Goal: Task Accomplishment & Management: Manage account settings

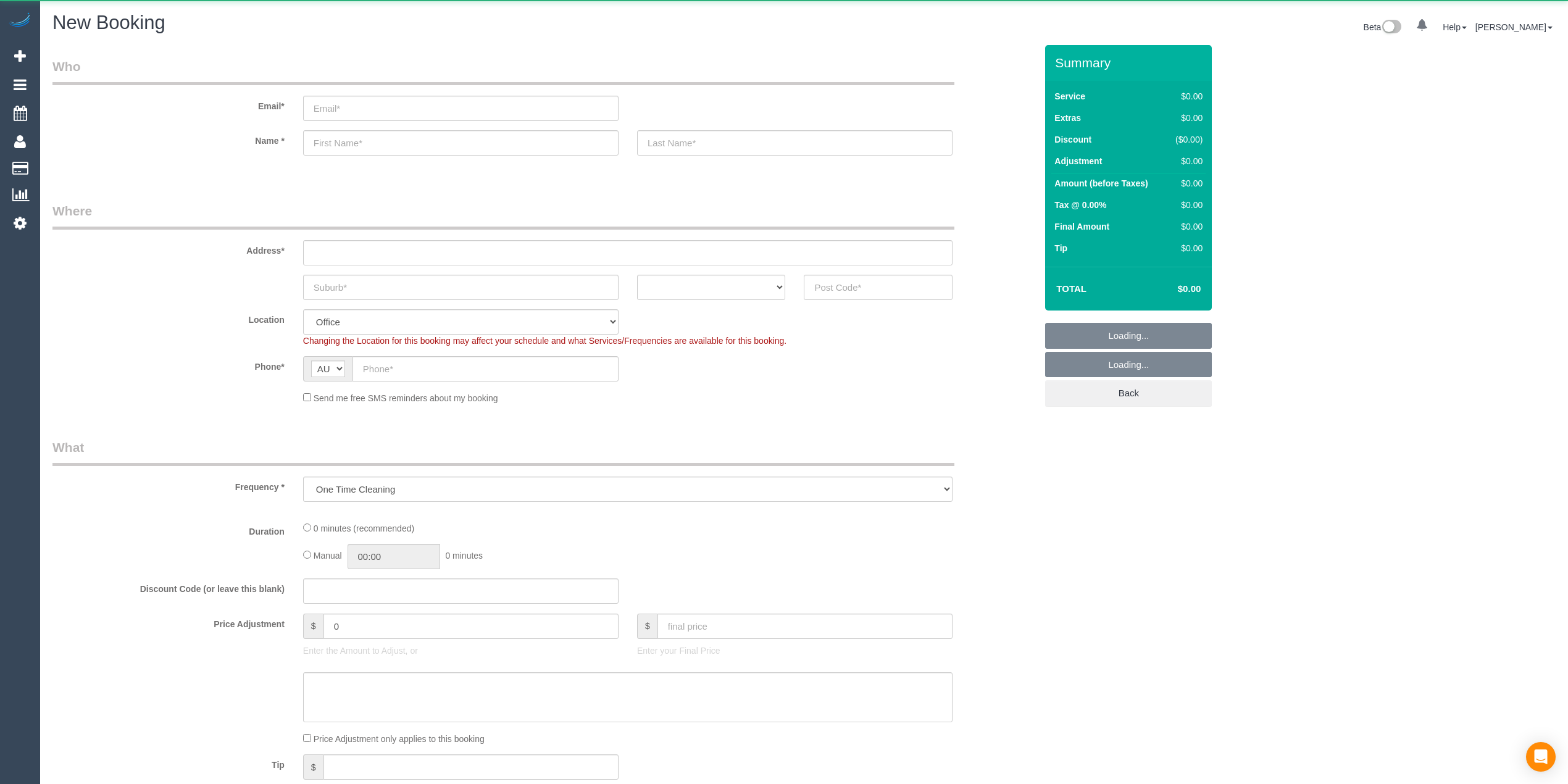
select select "object:655"
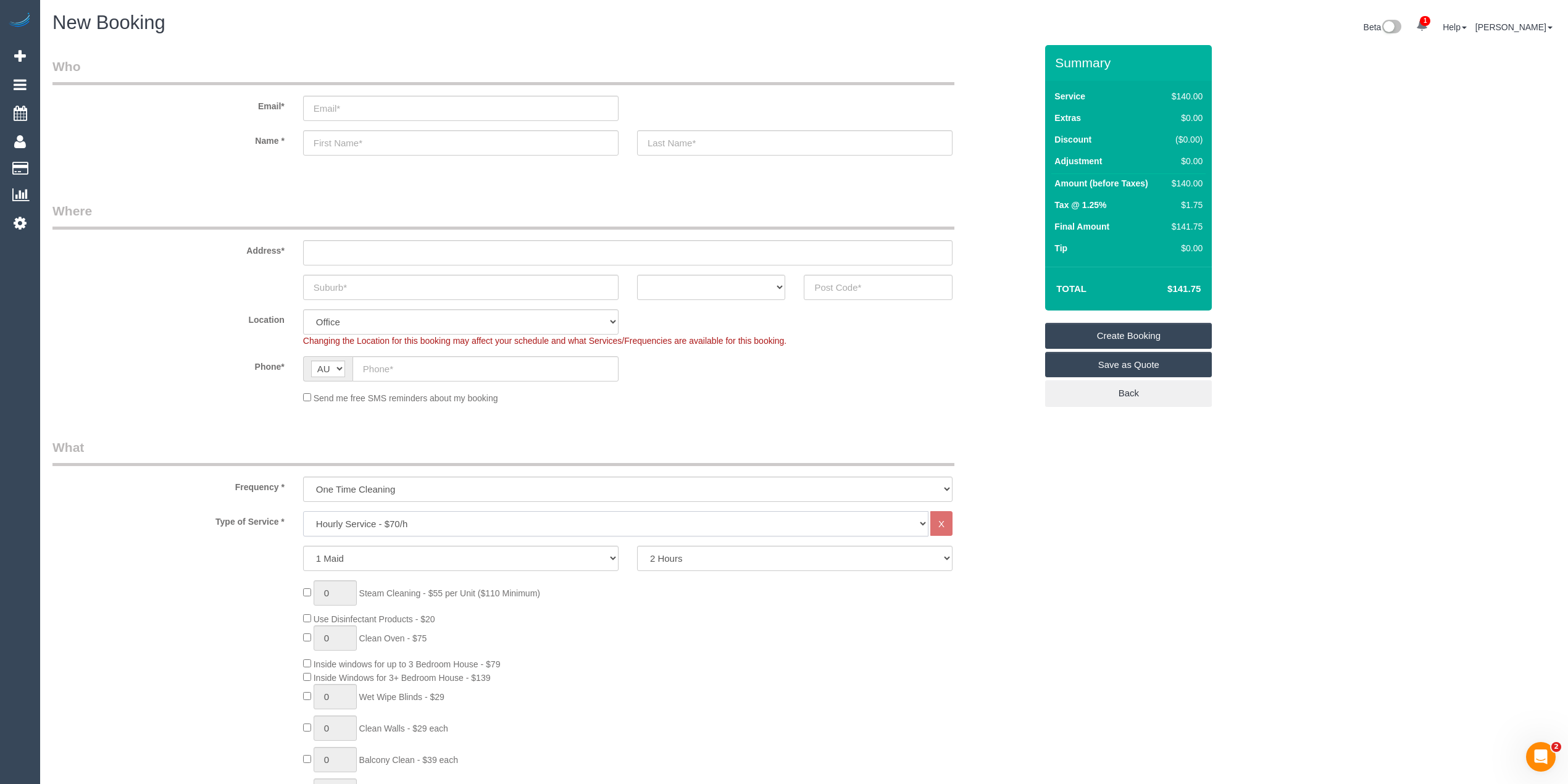
click at [394, 530] on select "Hourly Service - $70/h Hourly Service - $65/h Hourly Service - $60/h Hourly Ser…" at bounding box center [616, 523] width 625 height 25
select select "211"
click at [303, 511] on select "Hourly Service - $70/h Hourly Service - $65/h Hourly Service - $60/h Hourly Ser…" at bounding box center [616, 523] width 625 height 25
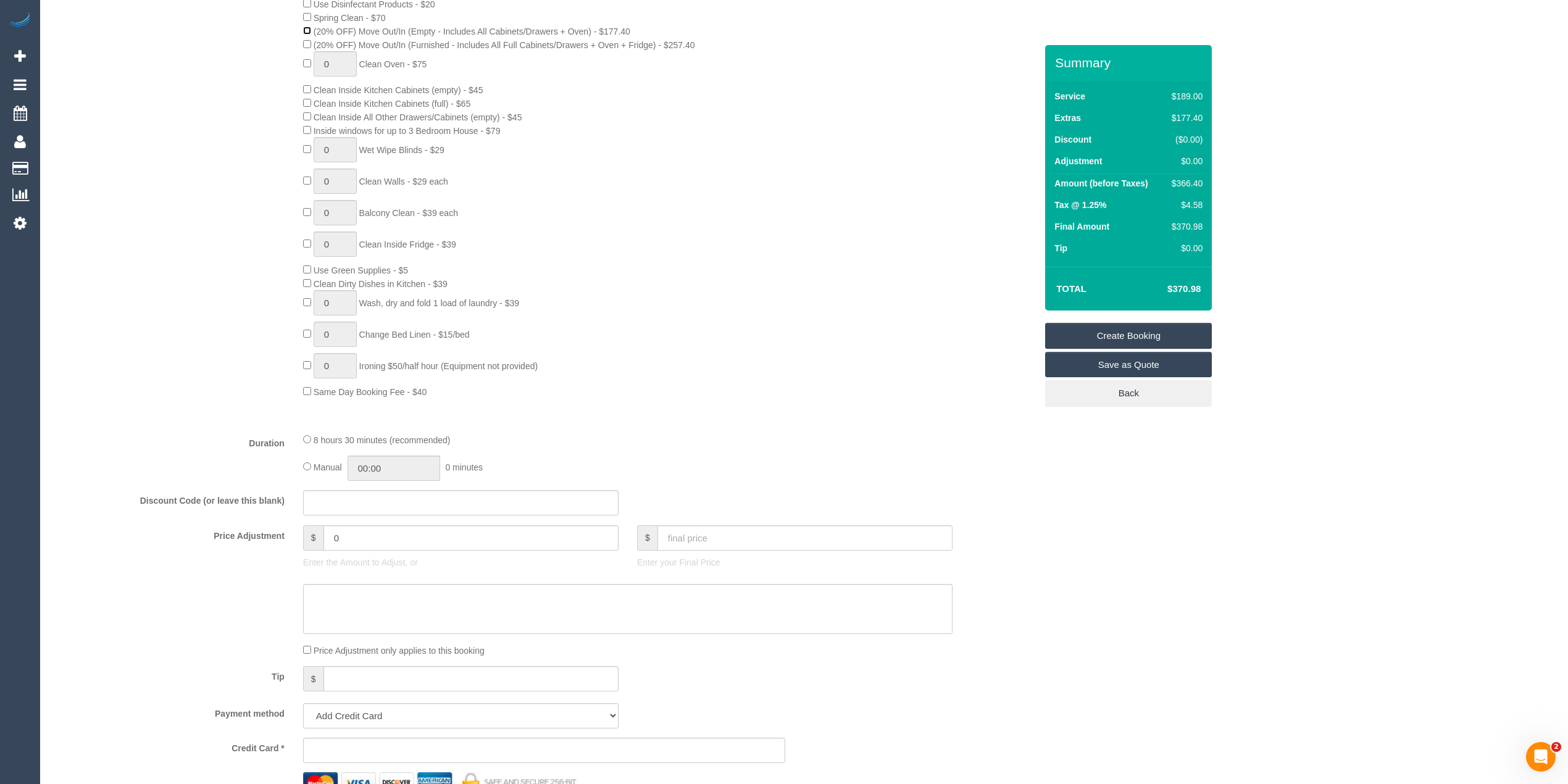
scroll to position [685, 0]
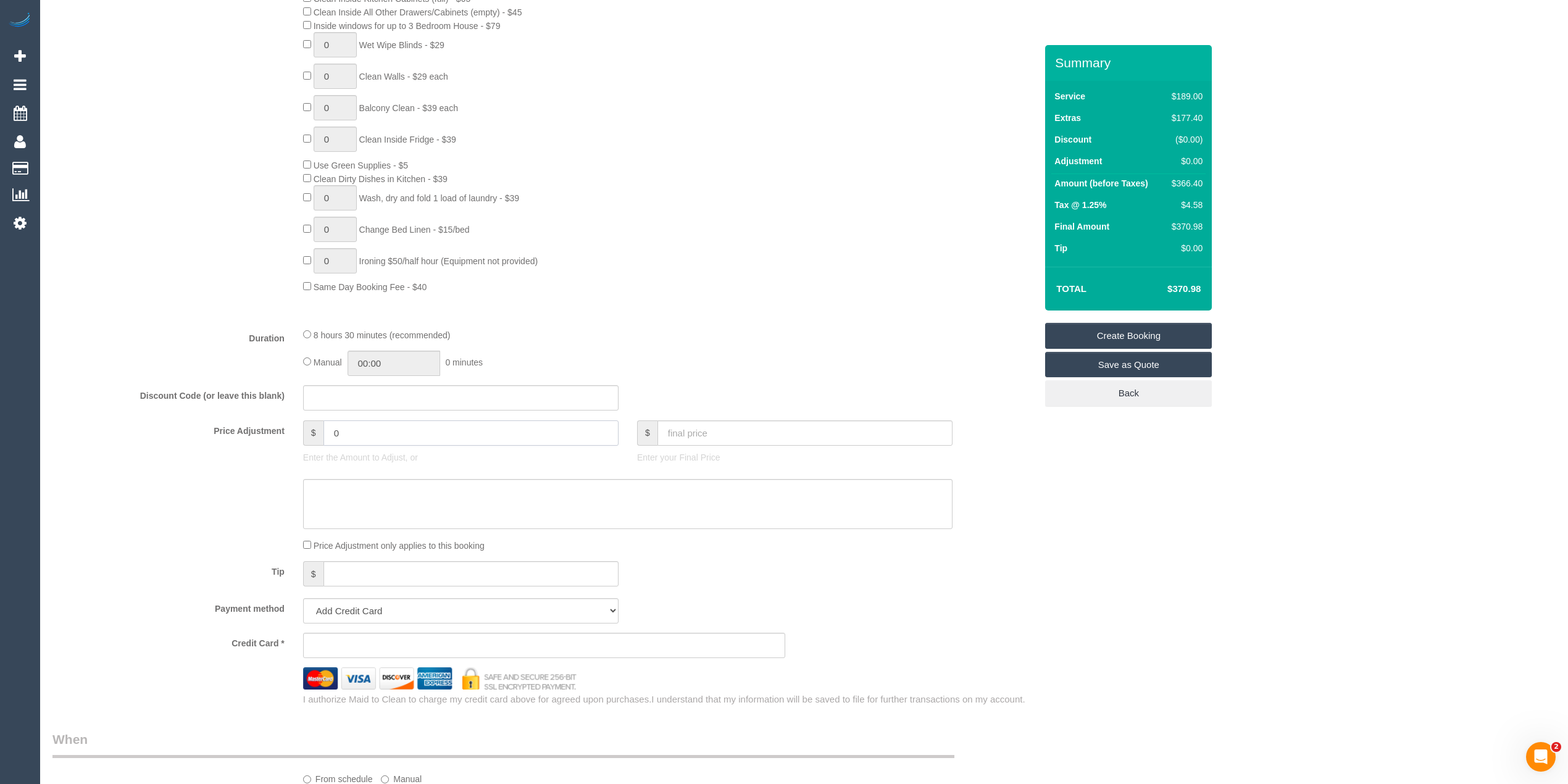
drag, startPoint x: 351, startPoint y: 430, endPoint x: 297, endPoint y: 433, distance: 54.1
click at [297, 433] on div "$ 0 Enter the Amount to Adjust, or" at bounding box center [460, 444] width 334 height 49
type input "70"
click at [1410, 383] on div "Who Email* Name * Where Address* ACT NSW NT QLD SA TAS VIC WA Location Office C…" at bounding box center [803, 466] width 1503 height 2212
click at [1182, 285] on h4 "$441.86" at bounding box center [1165, 289] width 70 height 10
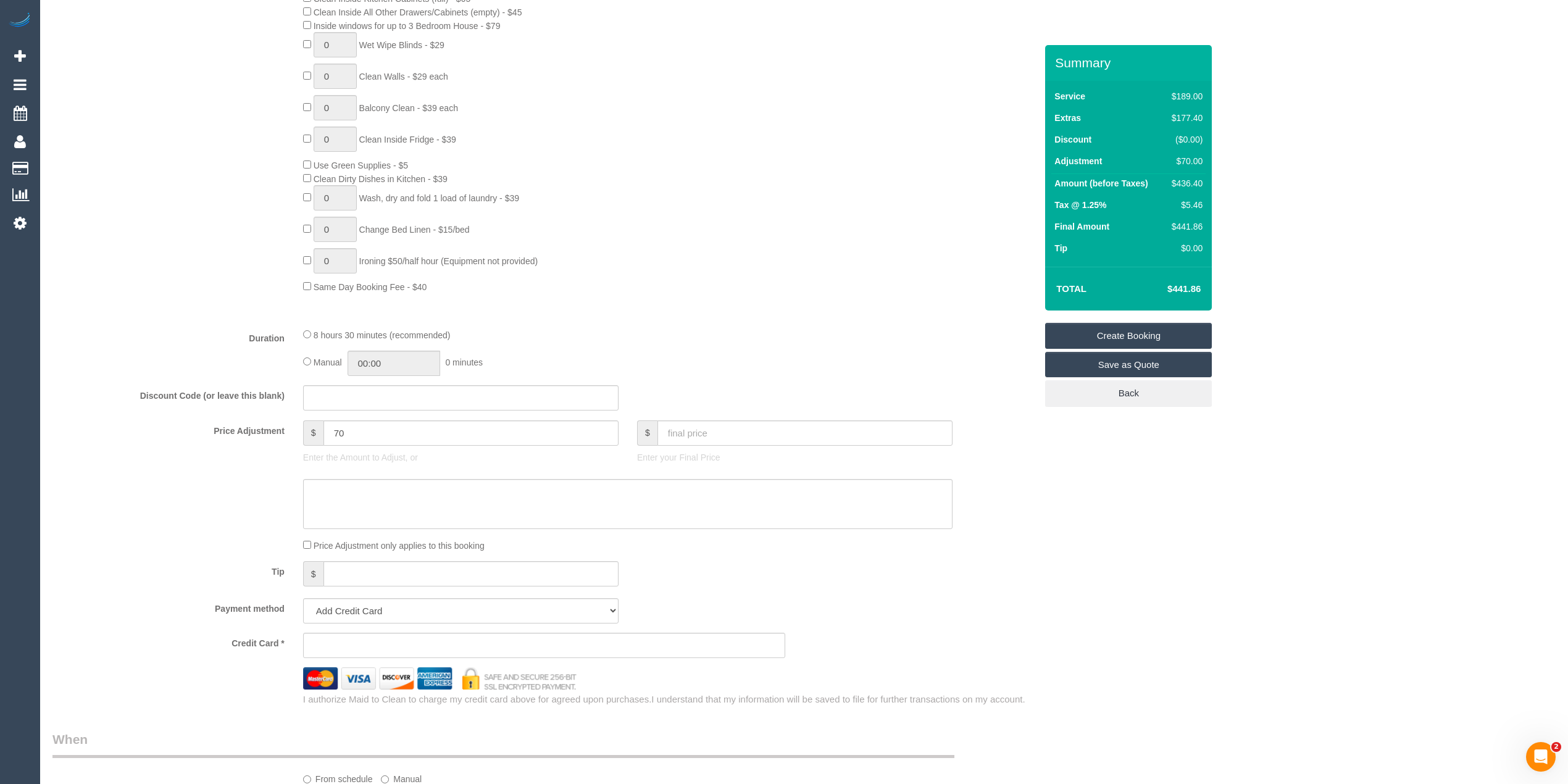
click at [1182, 285] on h4 "$441.86" at bounding box center [1165, 289] width 70 height 10
copy h4 "441.86"
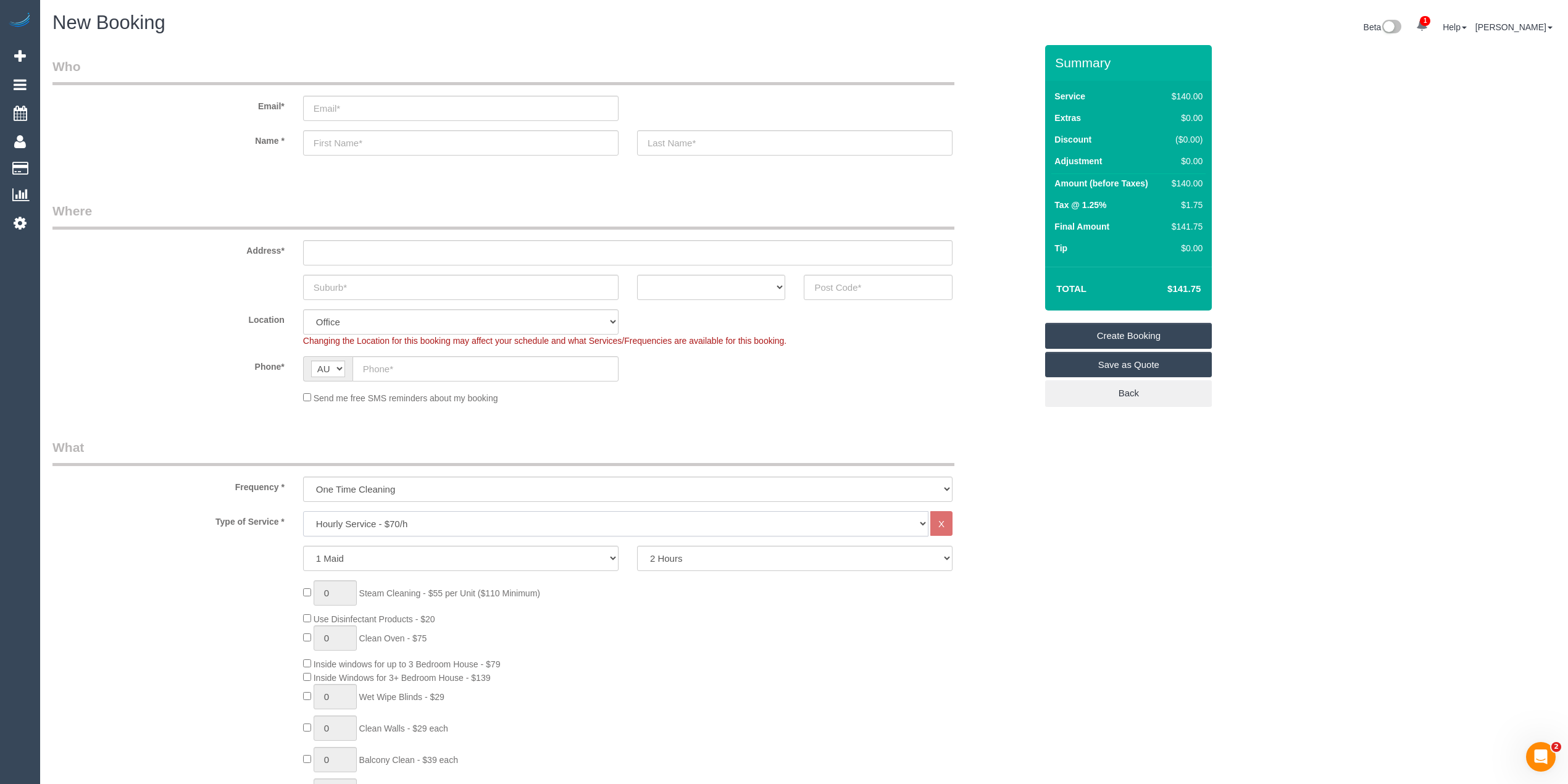
drag, startPoint x: 415, startPoint y: 519, endPoint x: 413, endPoint y: 511, distance: 8.2
click at [415, 519] on select "Hourly Service - $70/h Hourly Service - $65/h Hourly Service - $60/h Hourly Ser…" at bounding box center [616, 523] width 625 height 25
select select "210"
click at [303, 511] on select "Hourly Service - $70/h Hourly Service - $65/h Hourly Service - $60/h Hourly Ser…" at bounding box center [616, 523] width 625 height 25
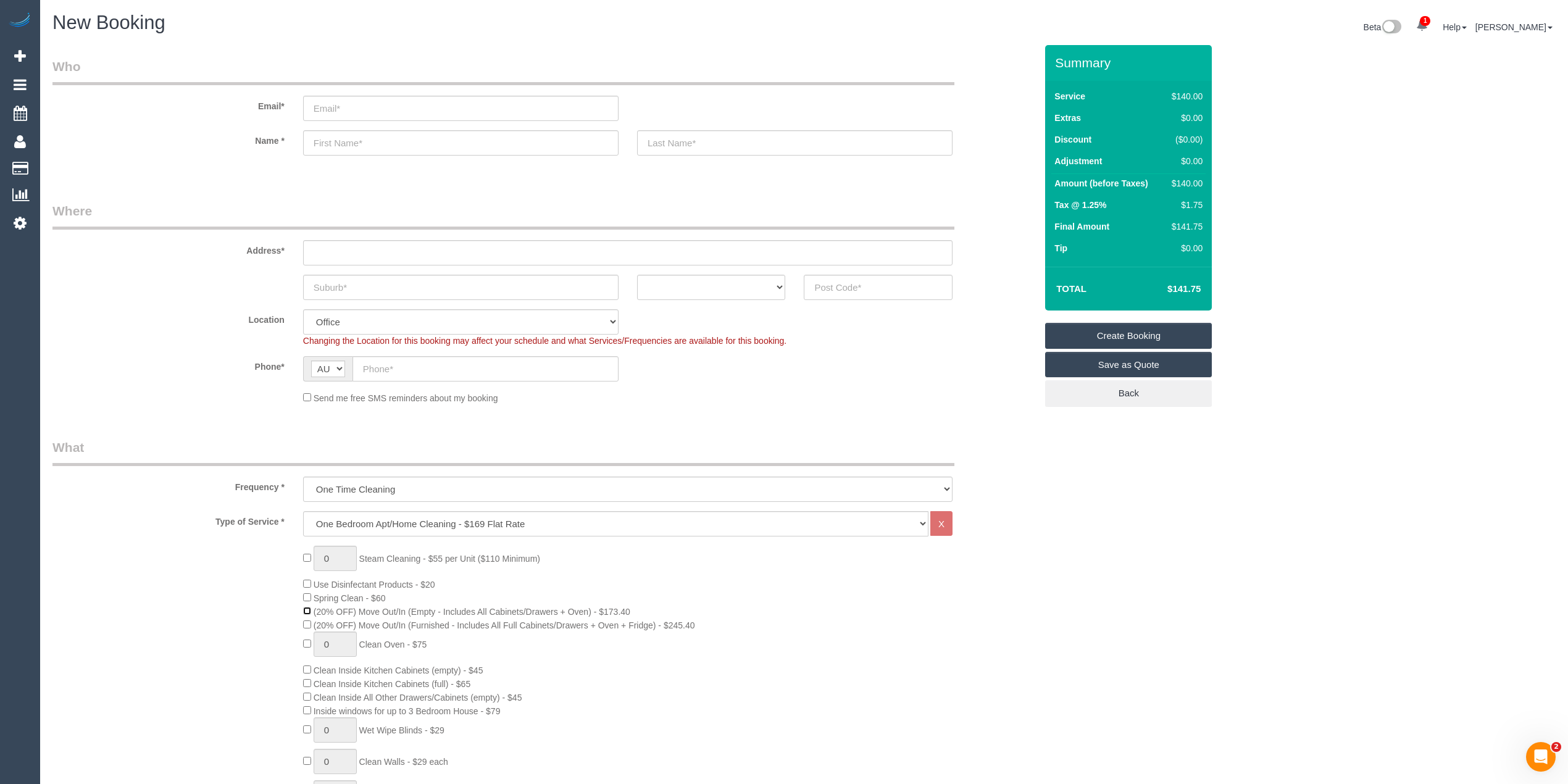
scroll to position [137, 0]
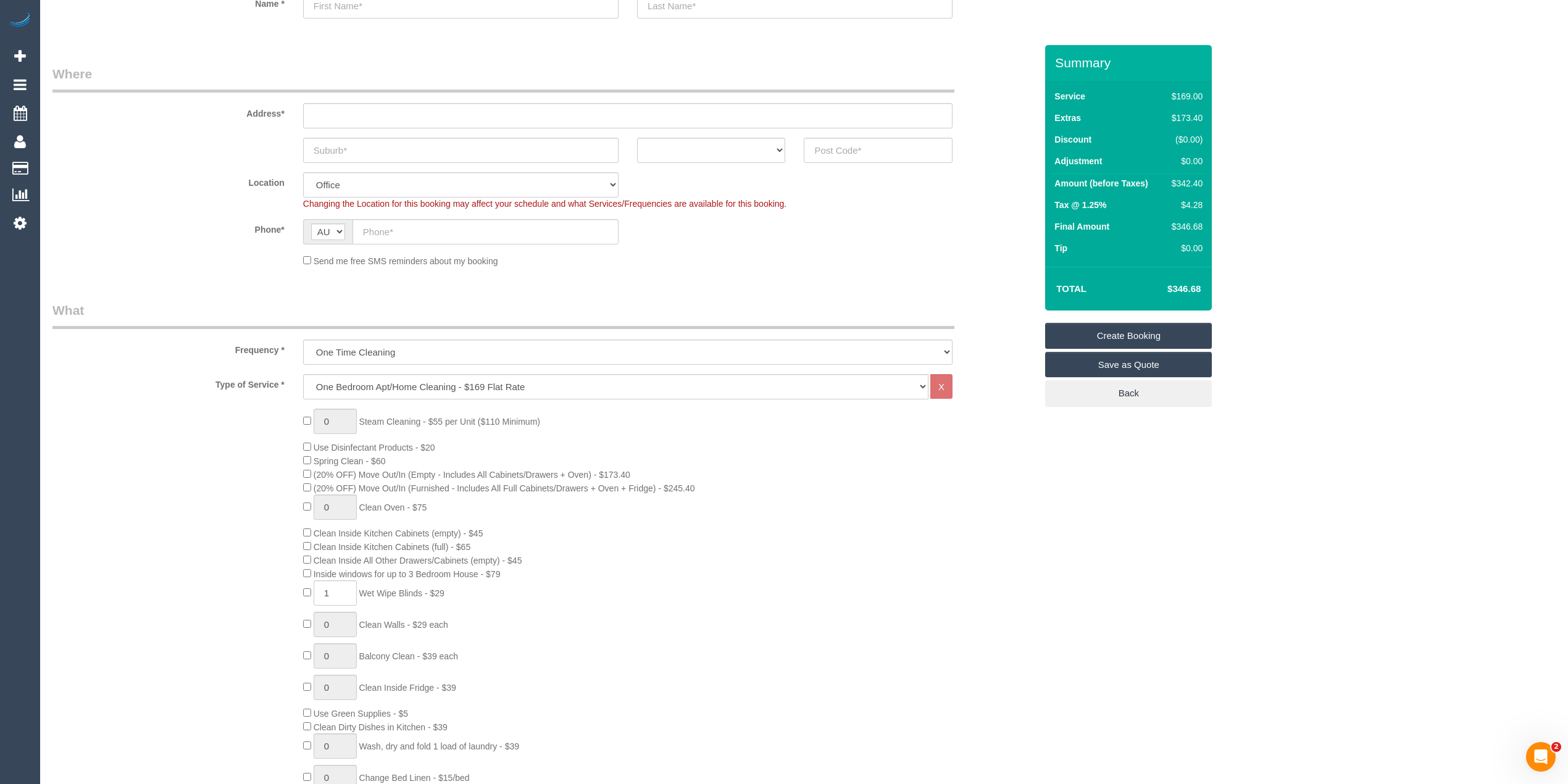
click at [378, 596] on span "Wet Wipe Blinds - $29" at bounding box center [402, 593] width 85 height 10
click at [433, 586] on div "0 Steam Cleaning - $55 per Unit ($110 Minimum) Use Disinfectant Products - $20 …" at bounding box center [669, 625] width 751 height 433
click at [444, 592] on span "Wet Wipe Blinds - $29" at bounding box center [402, 593] width 85 height 10
copy span "Wet Wipe Blinds - $29"
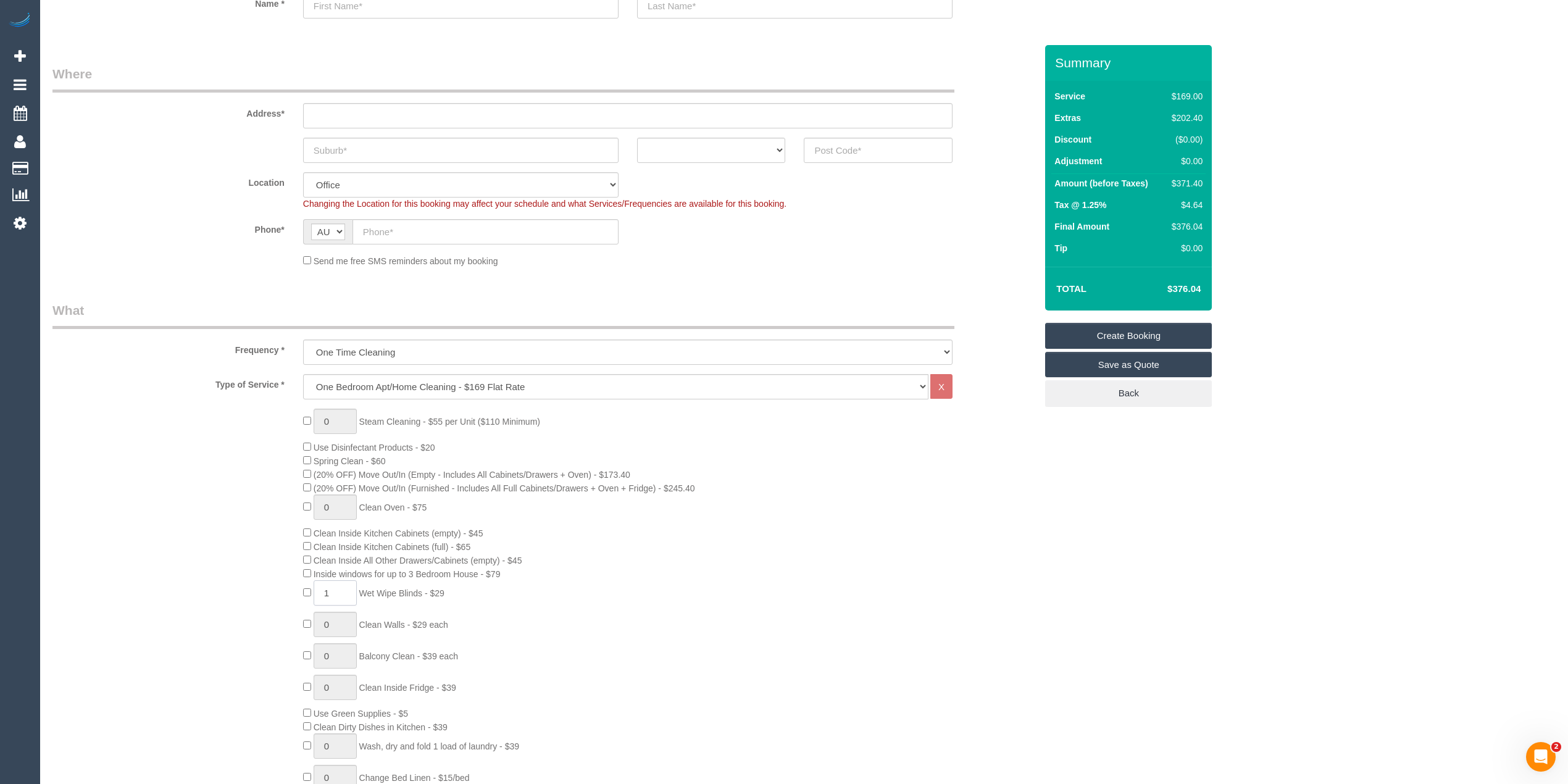
click at [316, 589] on input "1" at bounding box center [336, 592] width 43 height 25
type input "3"
click at [1186, 289] on h4 "$434.77" at bounding box center [1165, 289] width 70 height 10
copy h4 "434.77"
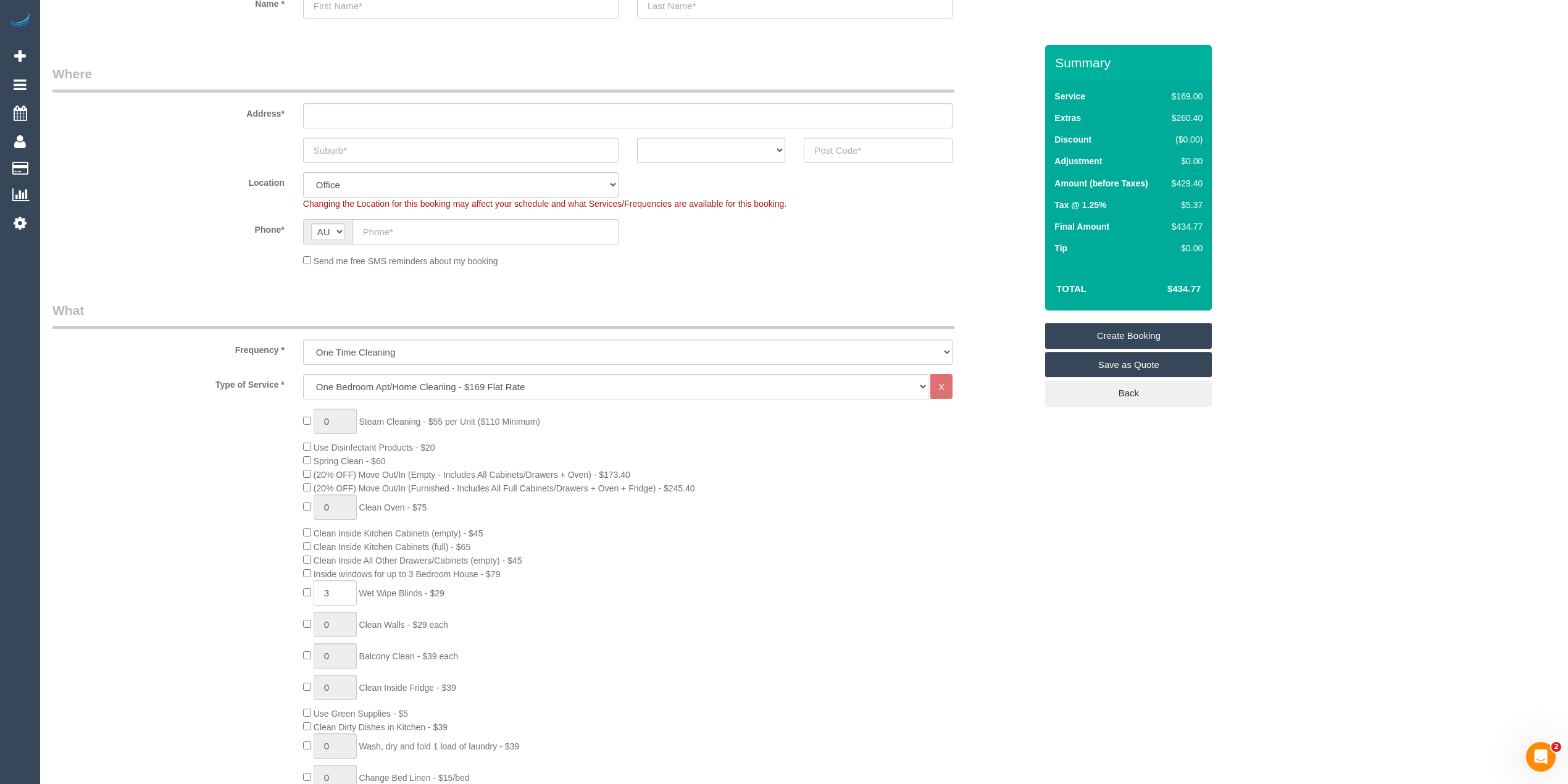
click at [317, 573] on span "Inside windows for up to 3 Bedroom House - $79" at bounding box center [407, 574] width 187 height 10
click at [319, 573] on span "Inside windows for up to 3 Bedroom House - $79" at bounding box center [407, 574] width 187 height 10
click at [499, 571] on span "Inside windows for up to 3 Bedroom House - $79" at bounding box center [407, 574] width 187 height 10
copy span "Inside windows for up to 3 Bedroom House - $79"
type input "1"
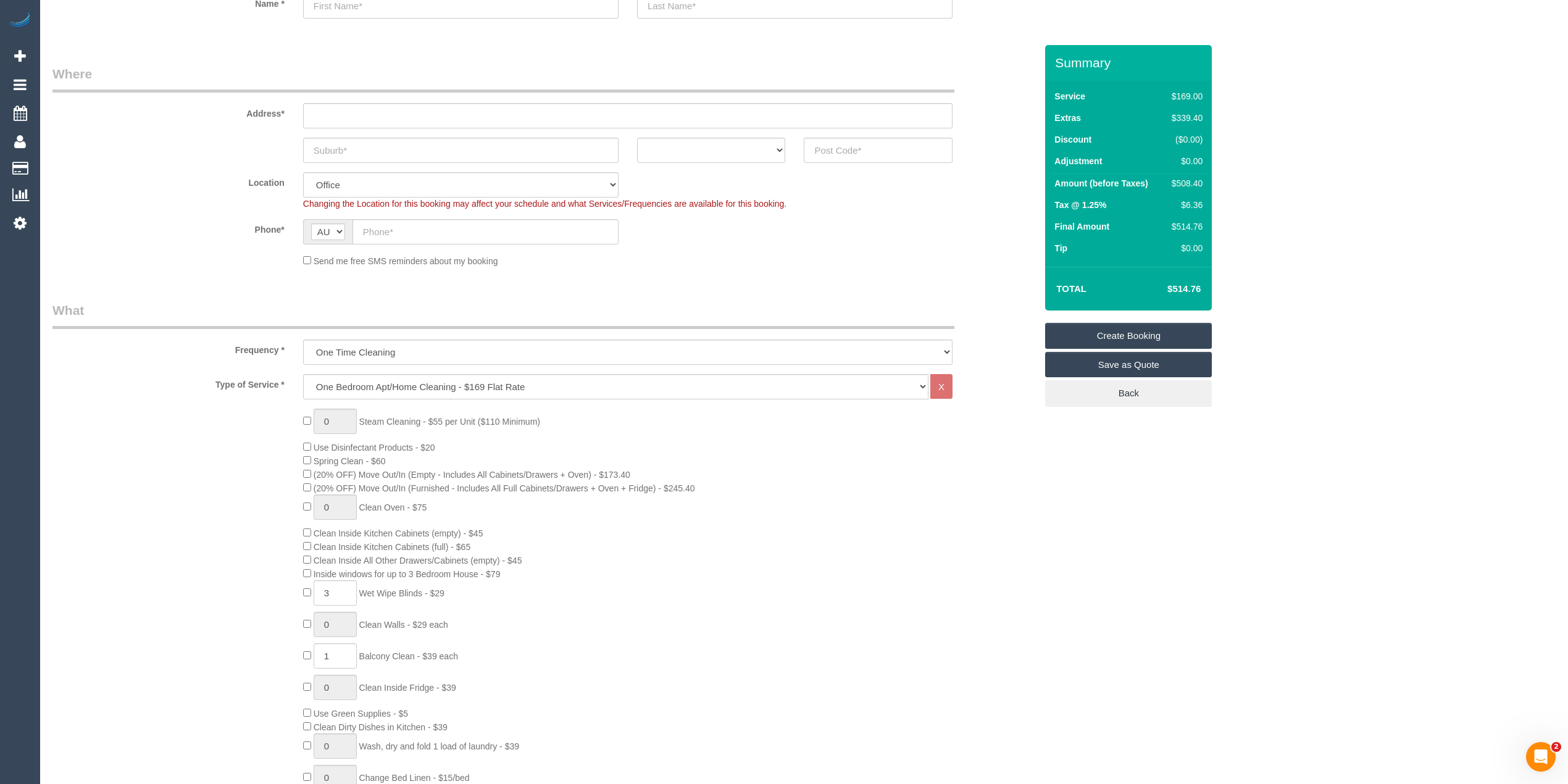
click at [369, 655] on span "Balcony Clean - $39 each" at bounding box center [408, 656] width 99 height 10
click at [458, 658] on span "Balcony Clean - $39 each" at bounding box center [408, 656] width 99 height 10
copy span "Balcony Clean - $39 each"
click at [1186, 285] on h4 "$554.24" at bounding box center [1165, 289] width 70 height 10
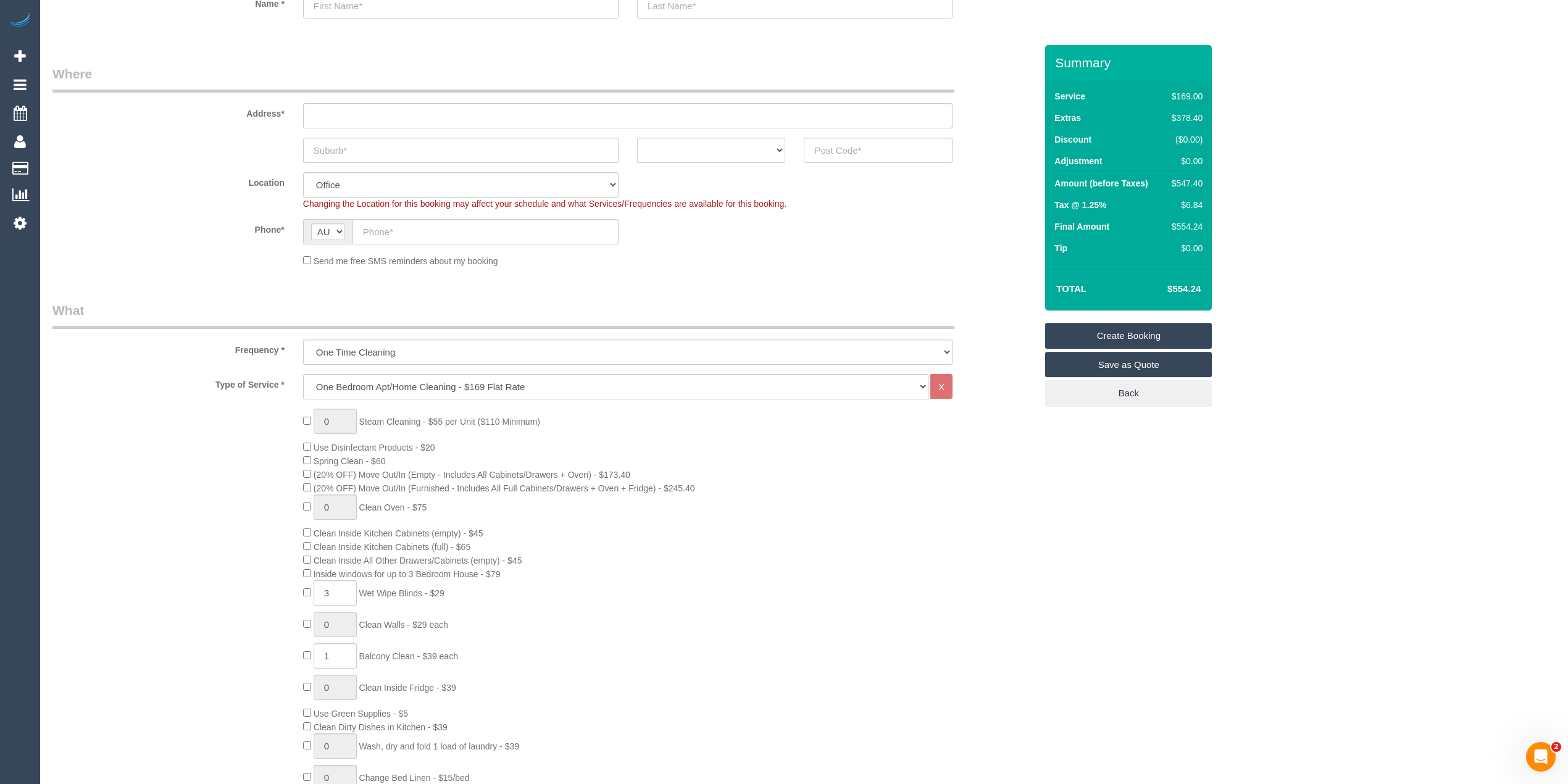
click at [1186, 285] on h4 "$554.24" at bounding box center [1165, 289] width 70 height 10
copy h4 "554.24"
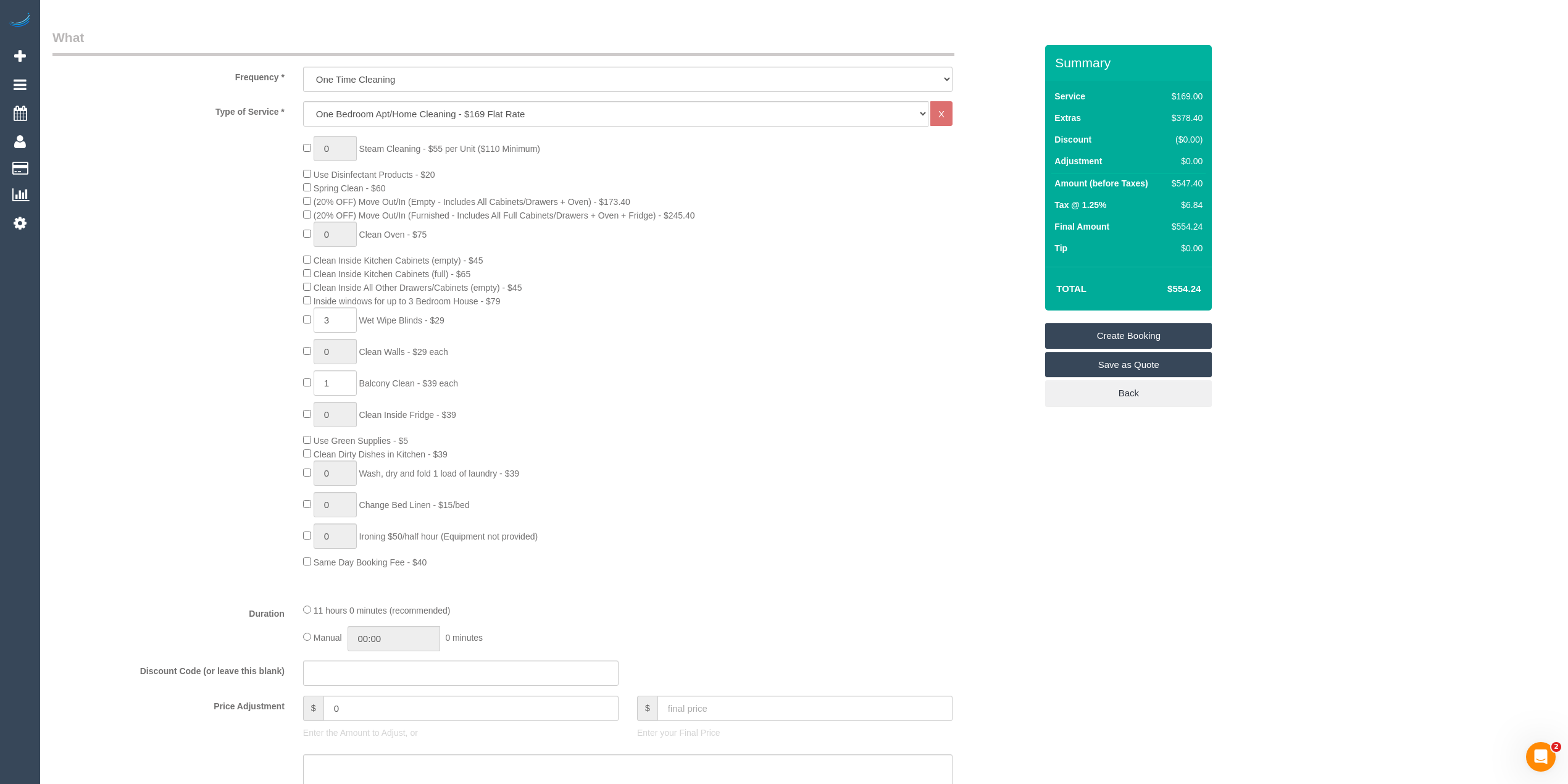
scroll to position [411, 0]
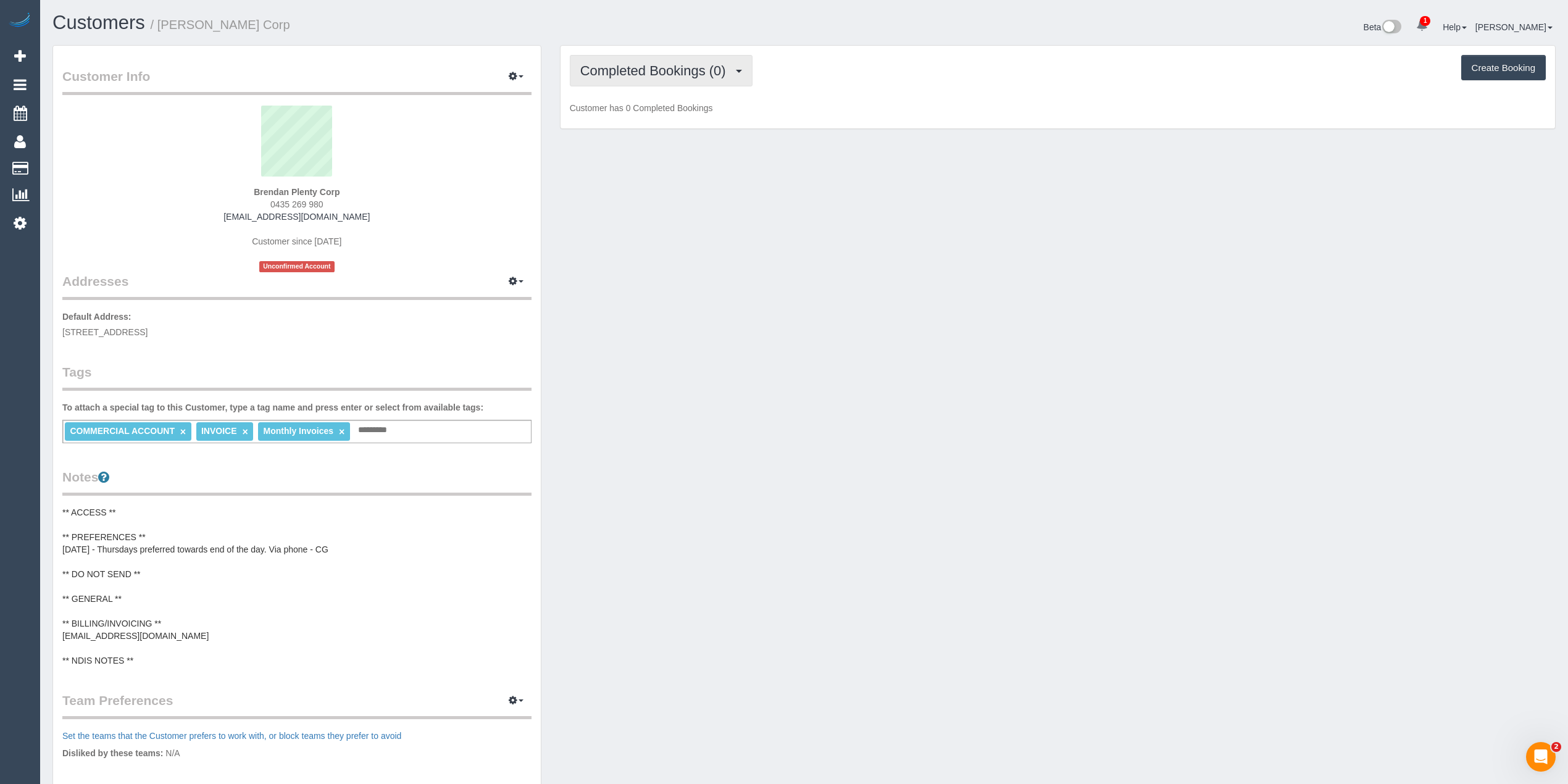
click at [657, 63] on span "Completed Bookings (0)" at bounding box center [656, 70] width 152 height 15
click at [653, 118] on link "Upcoming Bookings (12)" at bounding box center [636, 115] width 130 height 16
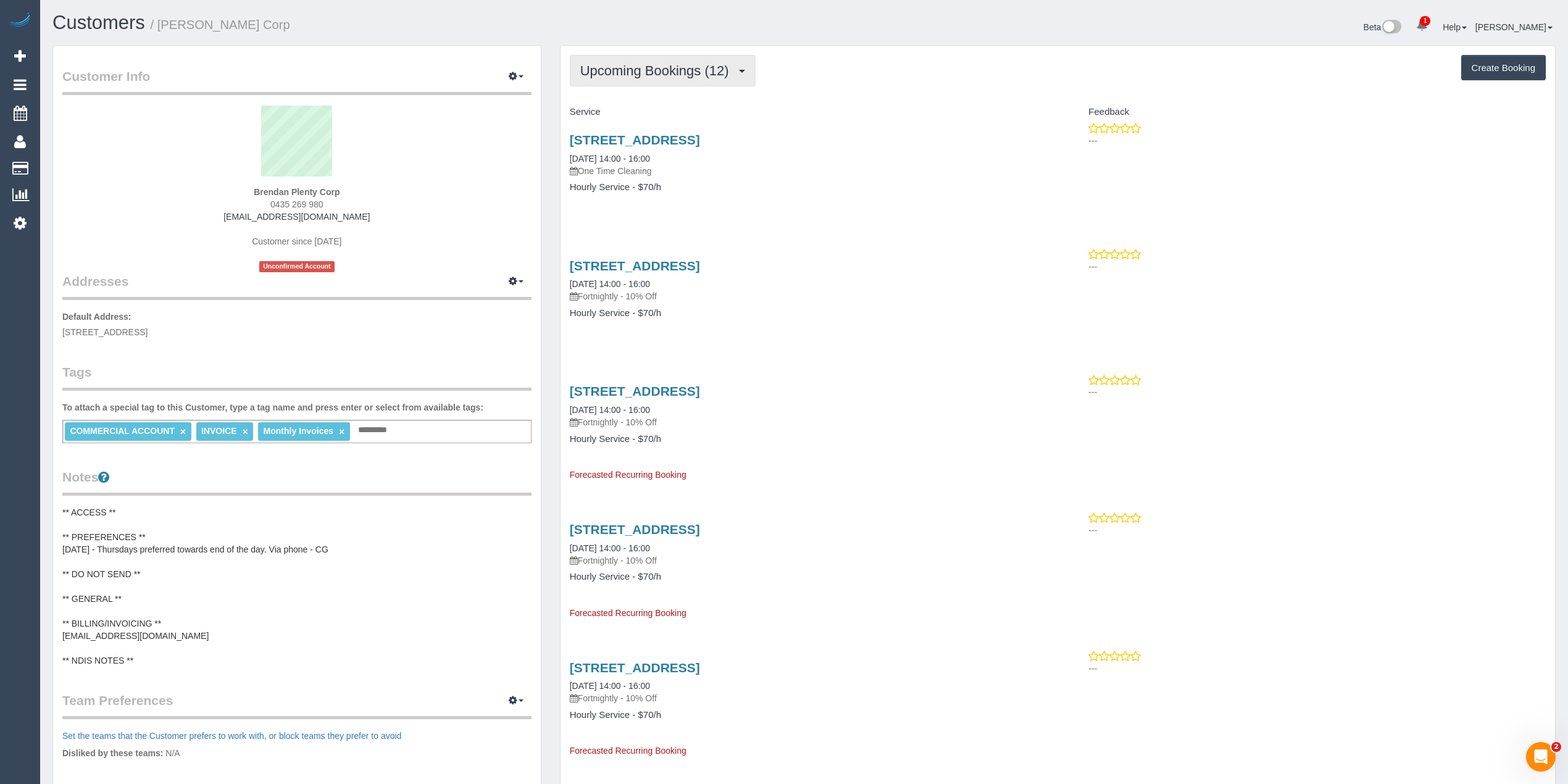
click at [608, 57] on button "Upcoming Bookings (12)" at bounding box center [662, 70] width 186 height 31
click at [670, 134] on link "Cancelled Bookings (1)" at bounding box center [636, 131] width 130 height 16
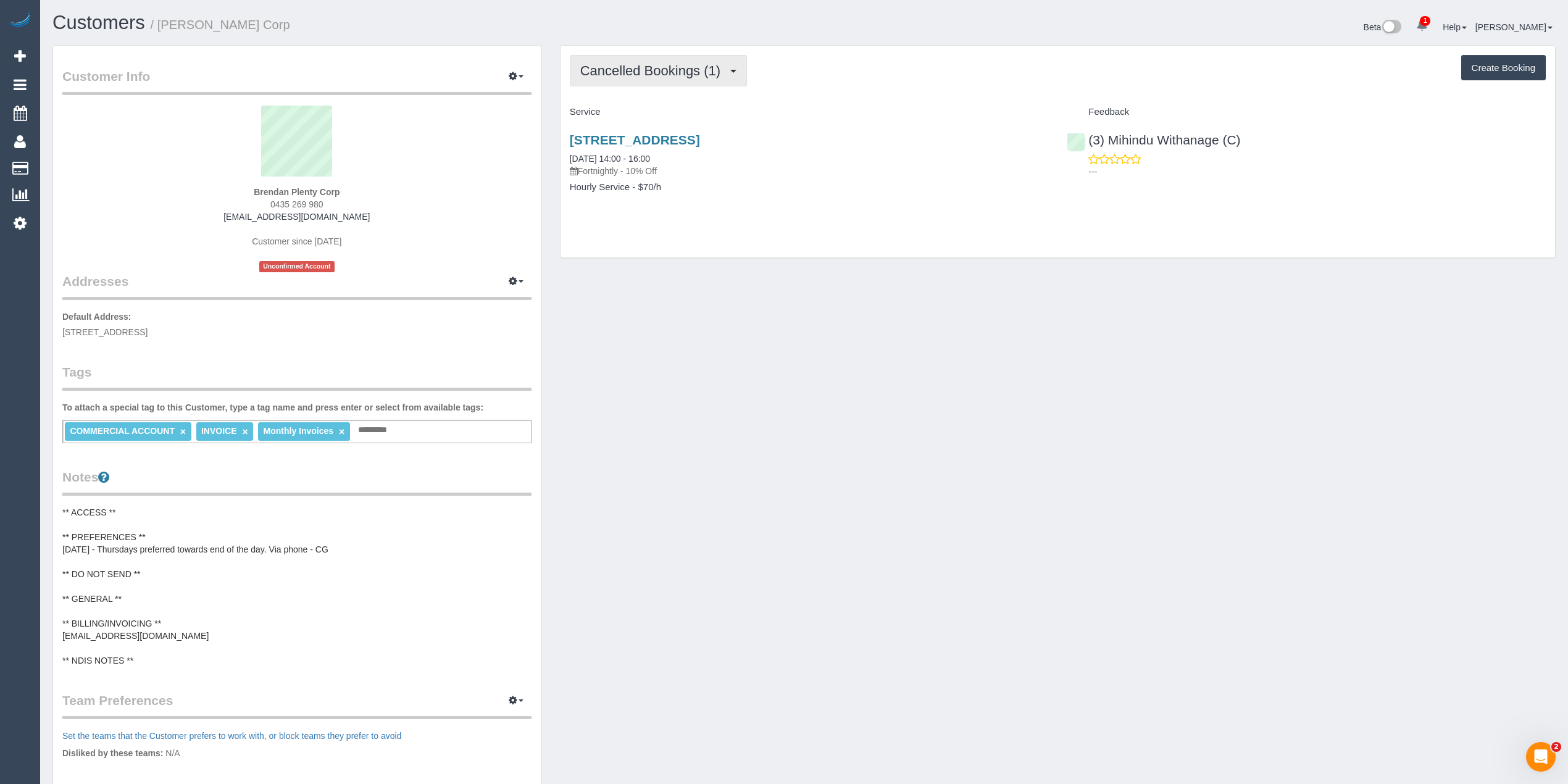
click at [626, 75] on span "Cancelled Bookings (1)" at bounding box center [654, 70] width 146 height 15
click at [629, 113] on link "Upcoming Bookings (12)" at bounding box center [636, 115] width 130 height 16
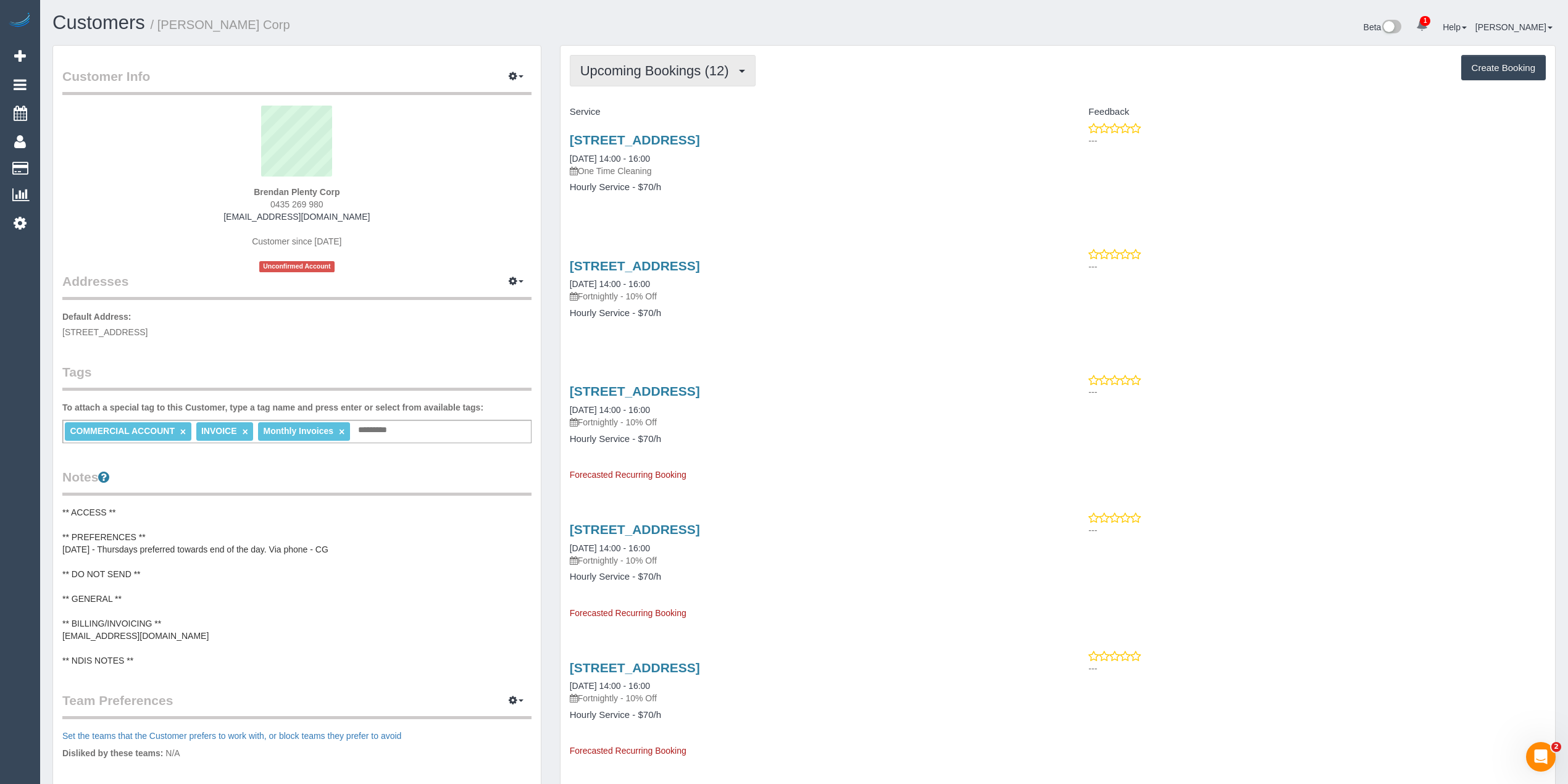
click at [628, 69] on span "Upcoming Bookings (12)" at bounding box center [658, 70] width 155 height 15
click at [642, 130] on link "Cancelled Bookings (1)" at bounding box center [636, 131] width 130 height 16
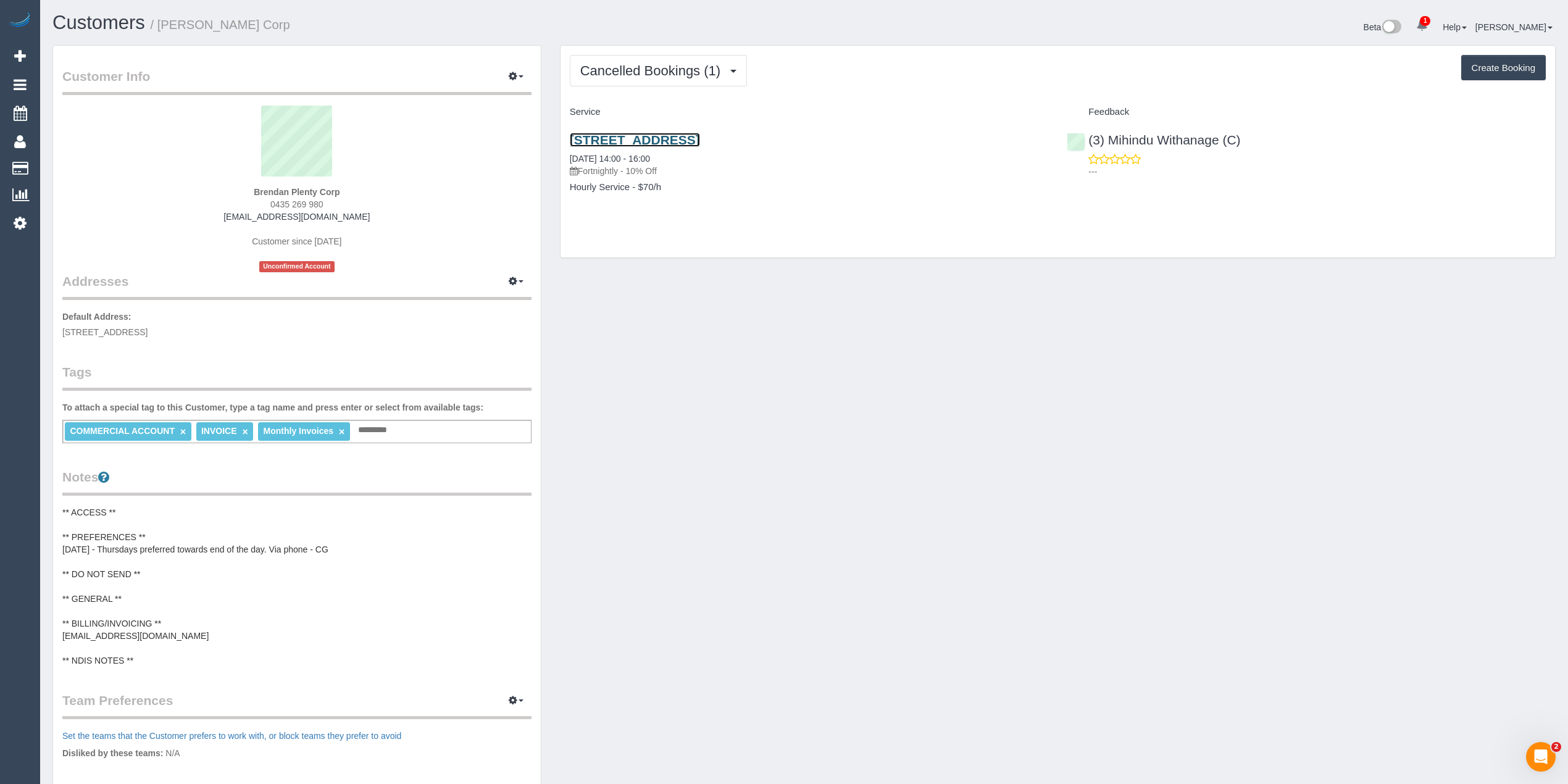
click at [700, 142] on link "[STREET_ADDRESS]" at bounding box center [635, 140] width 130 height 14
